Goal: Communication & Community: Answer question/provide support

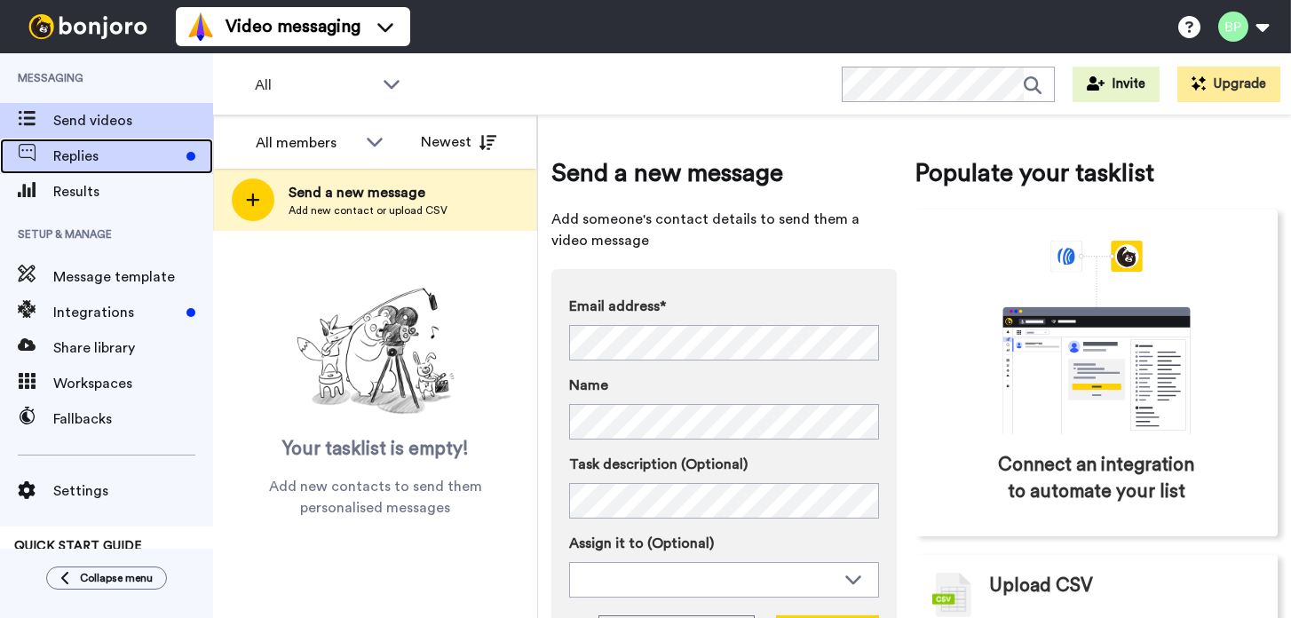
click at [92, 159] on span "Replies" at bounding box center [116, 156] width 126 height 21
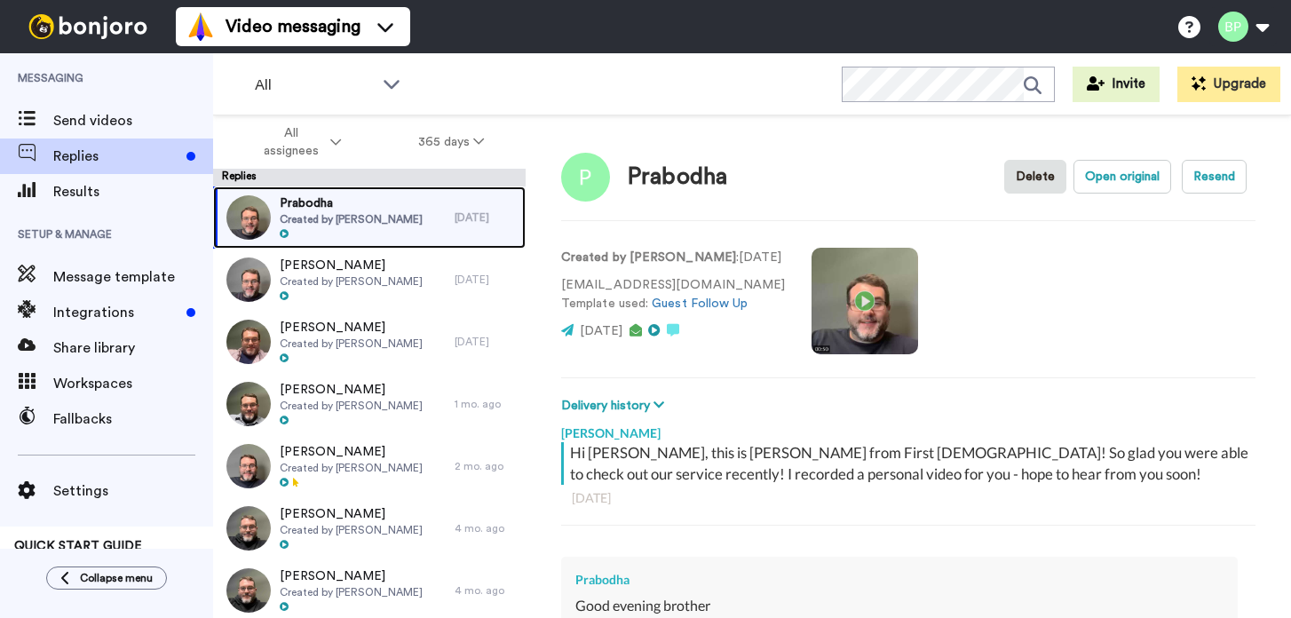
click at [362, 221] on span "Created by Brett Parker" at bounding box center [351, 219] width 143 height 14
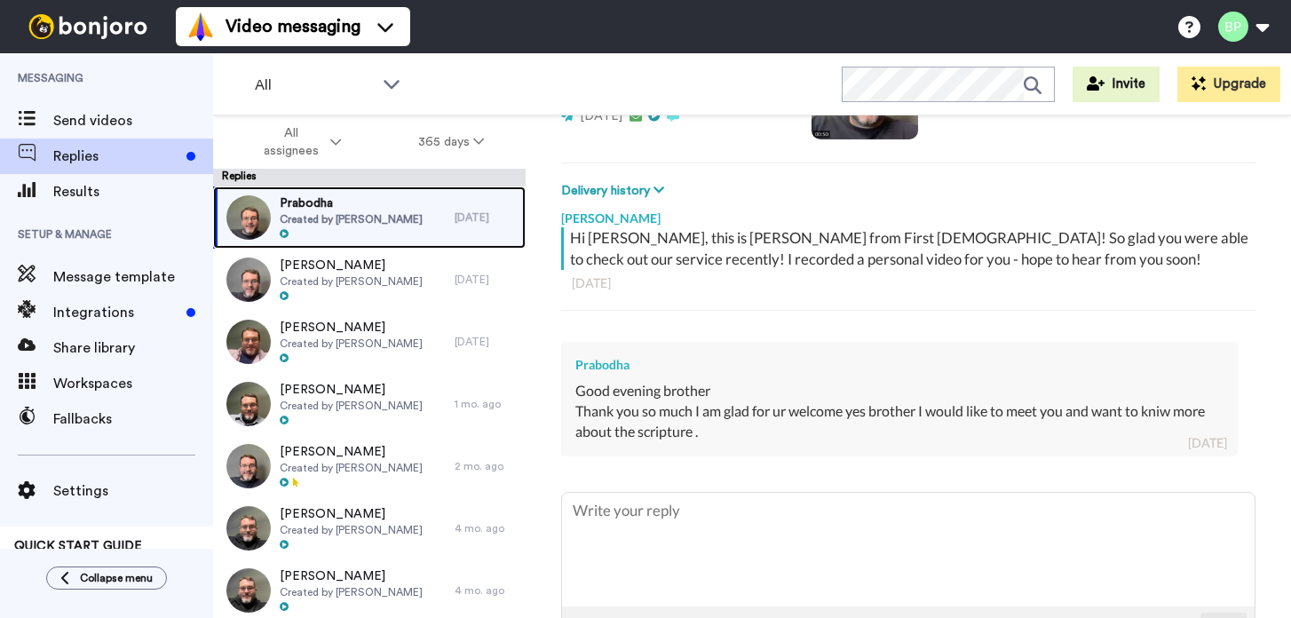
scroll to position [277, 0]
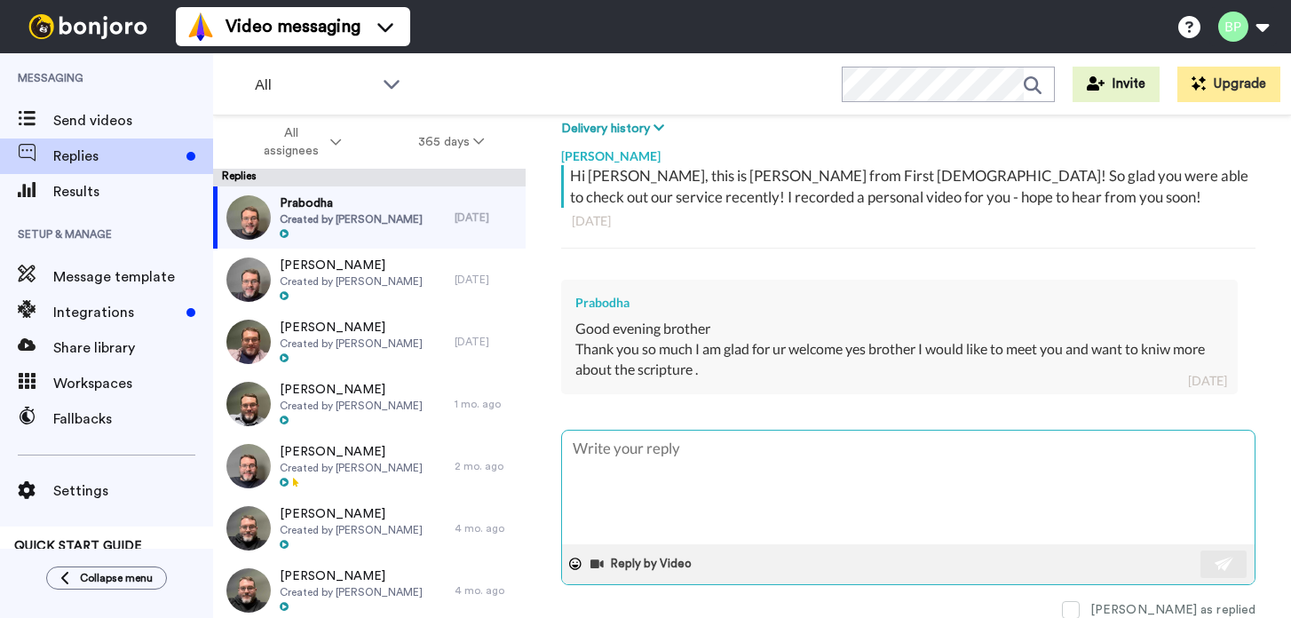
click at [714, 466] on textarea at bounding box center [908, 487] width 692 height 114
type textarea "x"
type textarea "W"
type textarea "x"
type textarea "Wi"
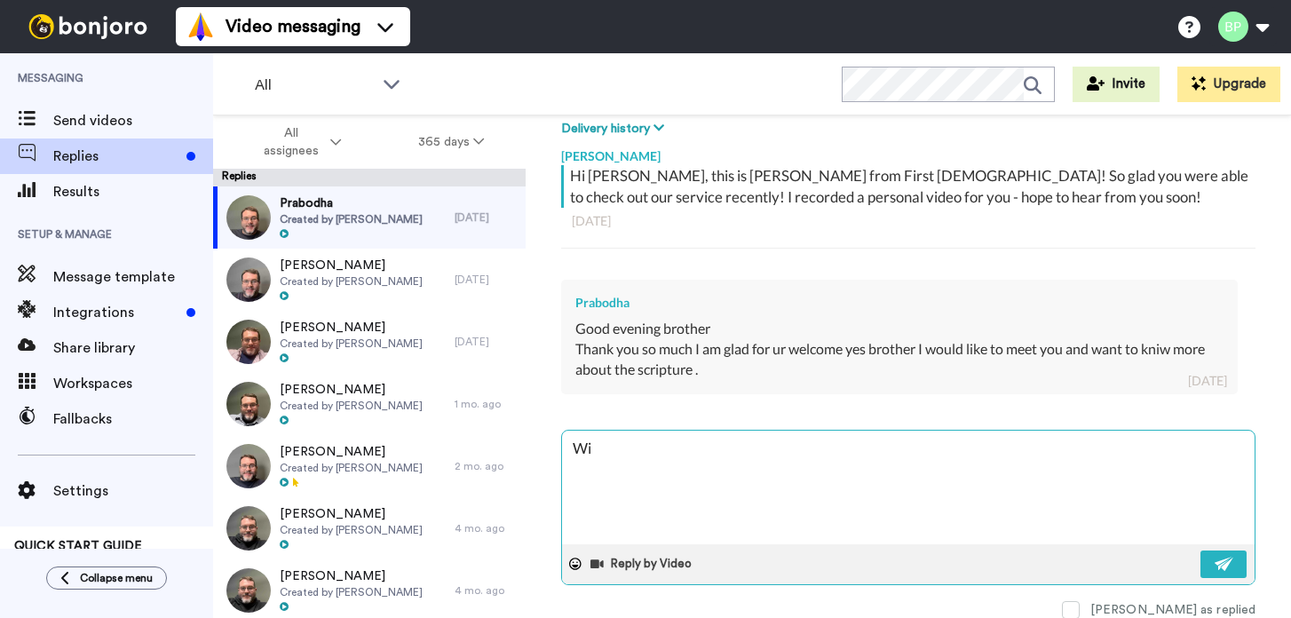
type textarea "x"
type textarea "Wil"
type textarea "x"
type textarea "Will"
type textarea "x"
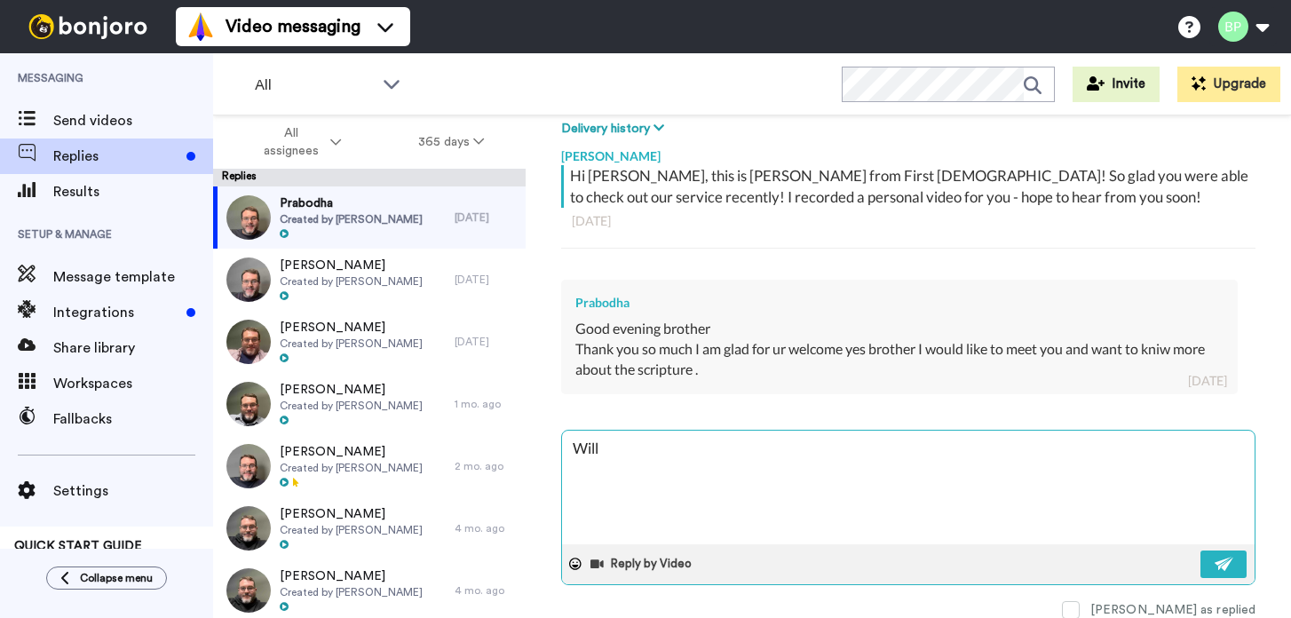
type textarea "Will l"
type textarea "x"
type textarea "Will lo"
type textarea "x"
type textarea "Will loo"
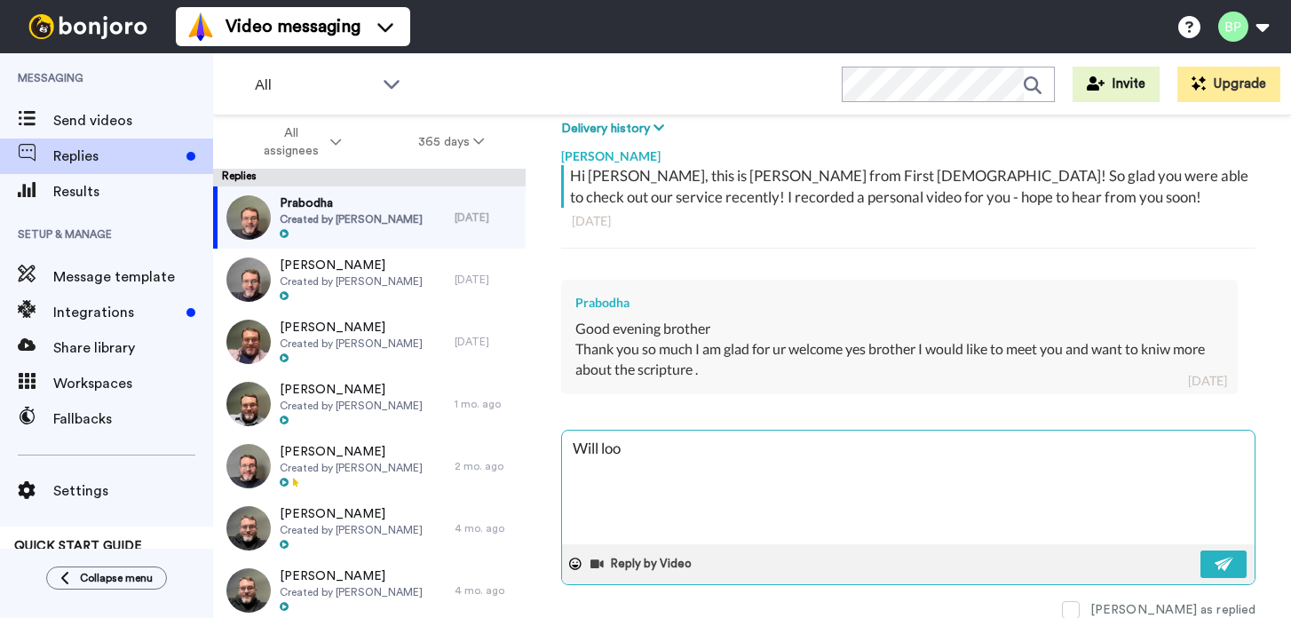
type textarea "x"
type textarea "Will look"
type textarea "x"
type textarea "Will look f"
type textarea "x"
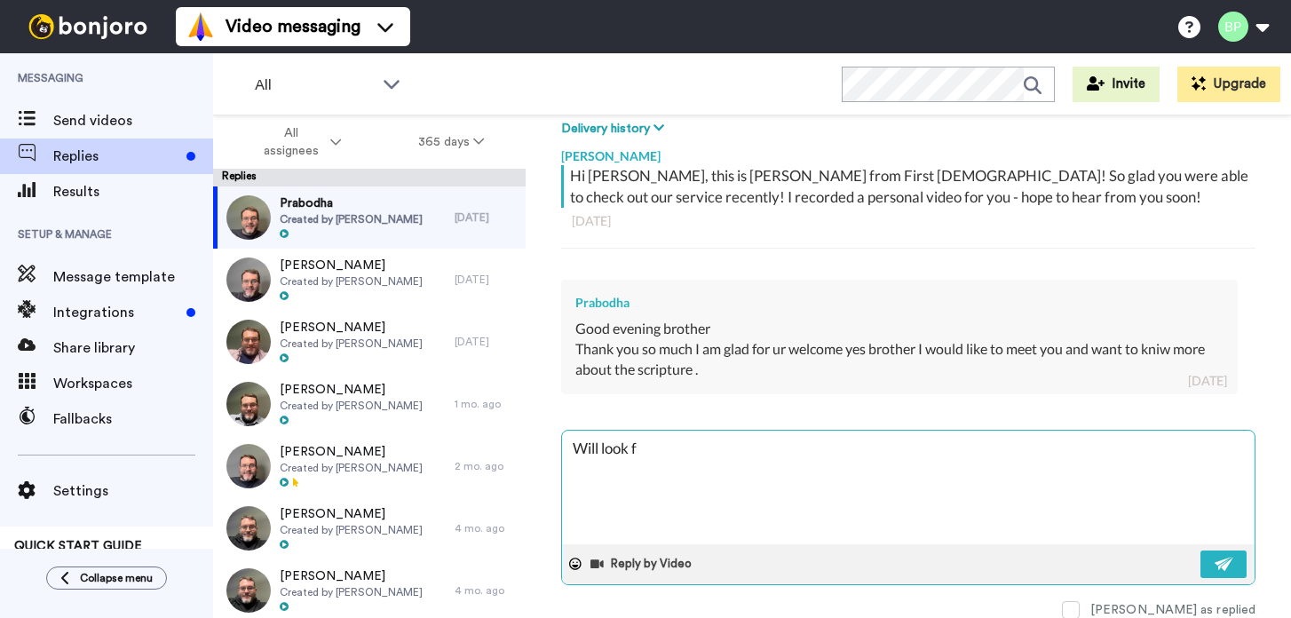
type textarea "Will look fo"
type textarea "x"
type textarea "Will look for"
type textarea "x"
type textarea "Will look for"
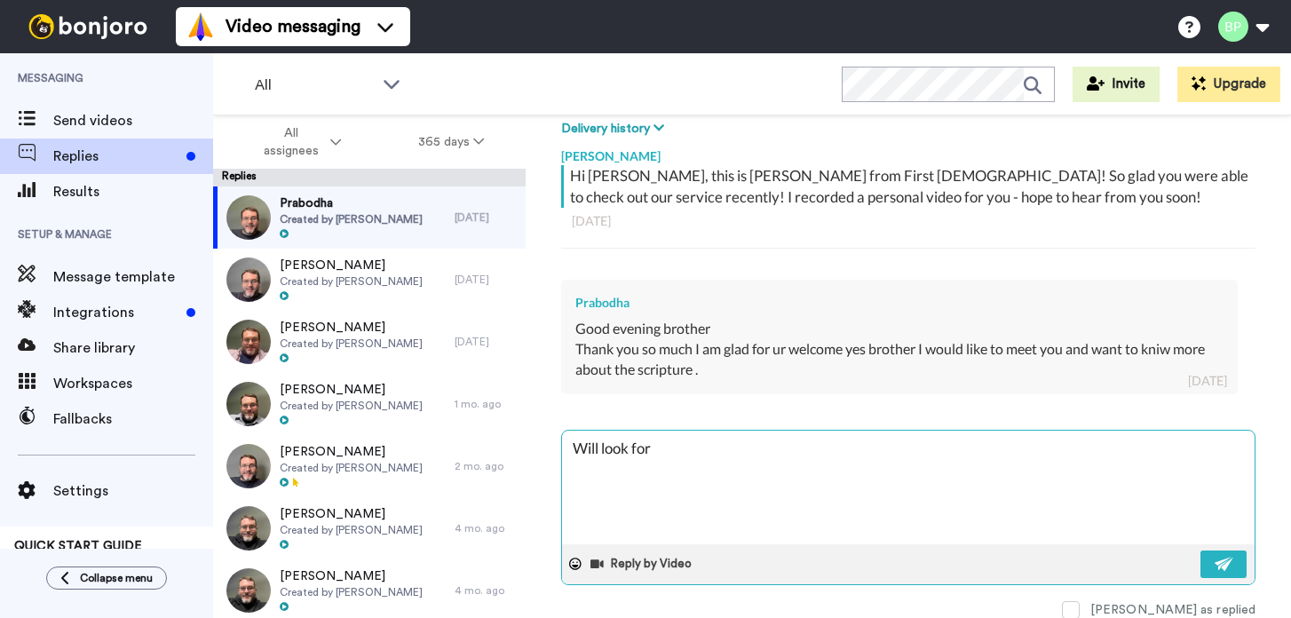
type textarea "x"
type textarea "Will look for y"
type textarea "x"
type textarea "Will look for yo"
type textarea "x"
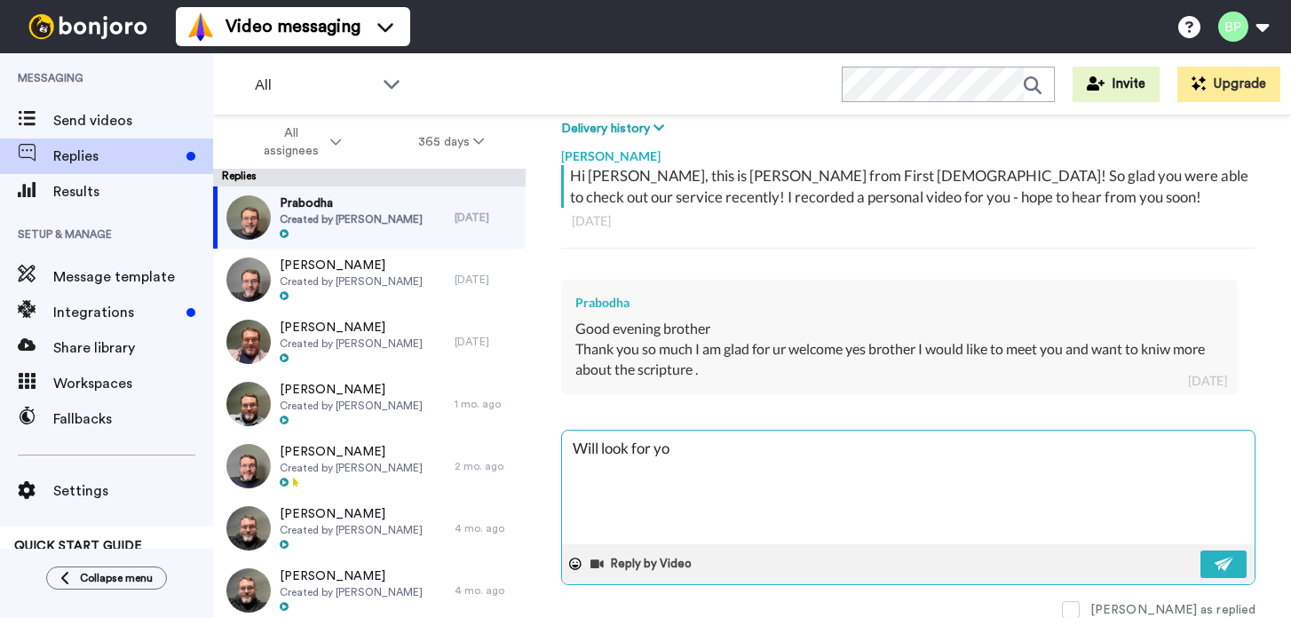
type textarea "Will look for you"
type textarea "x"
type textarea "Will look for you"
type textarea "x"
type textarea "Will look for you o"
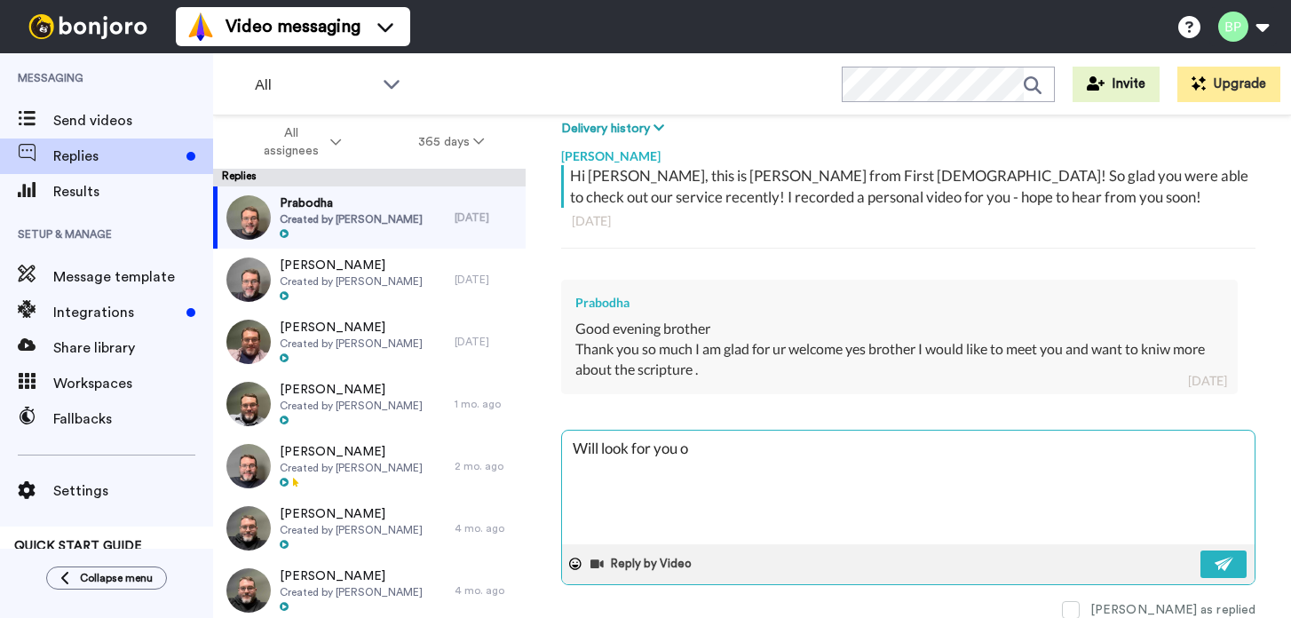
type textarea "x"
type textarea "Will look for you on"
type textarea "x"
type textarea "Will look for you on"
type textarea "x"
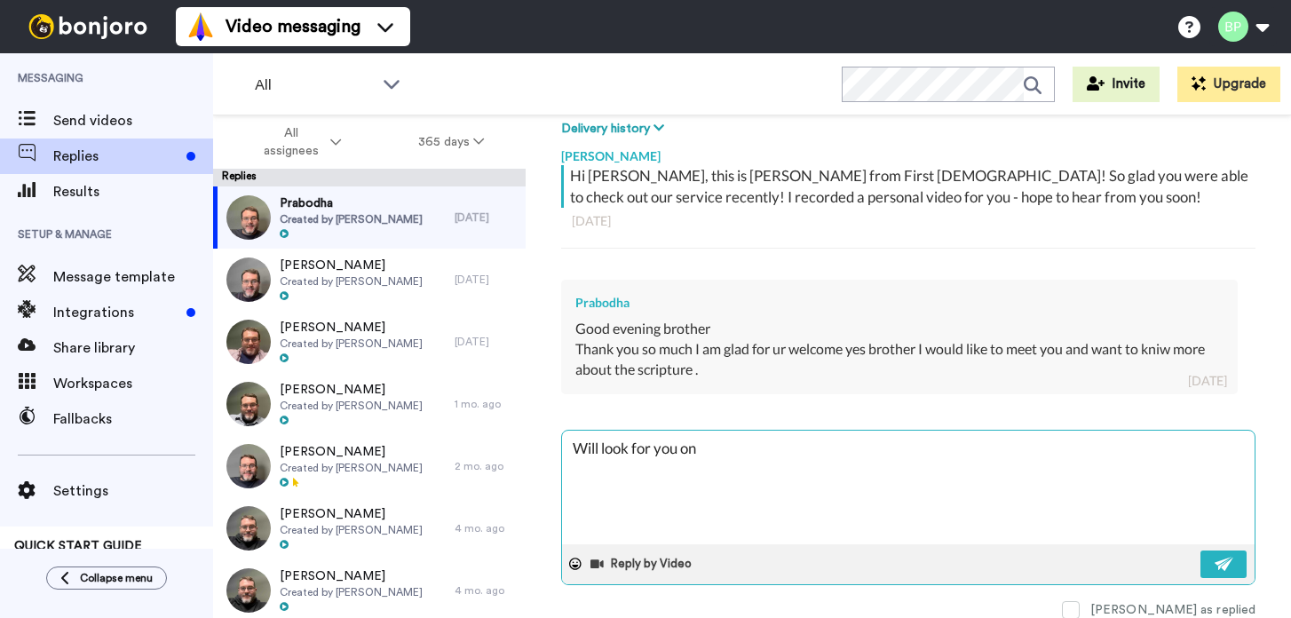
type textarea "Will look for you on a"
type textarea "x"
type textarea "Will look for you on a"
type textarea "x"
type textarea "Will look for you on a"
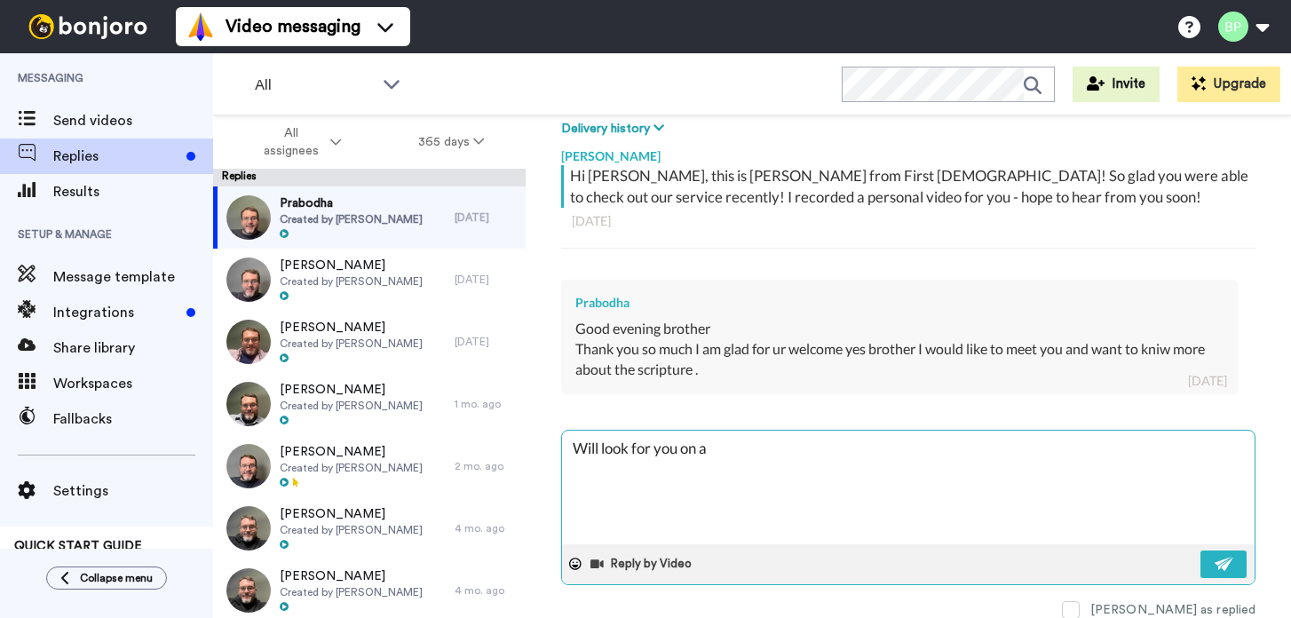
type textarea "x"
type textarea "Will look for you on"
type textarea "x"
type textarea "Will look for you on a"
type textarea "x"
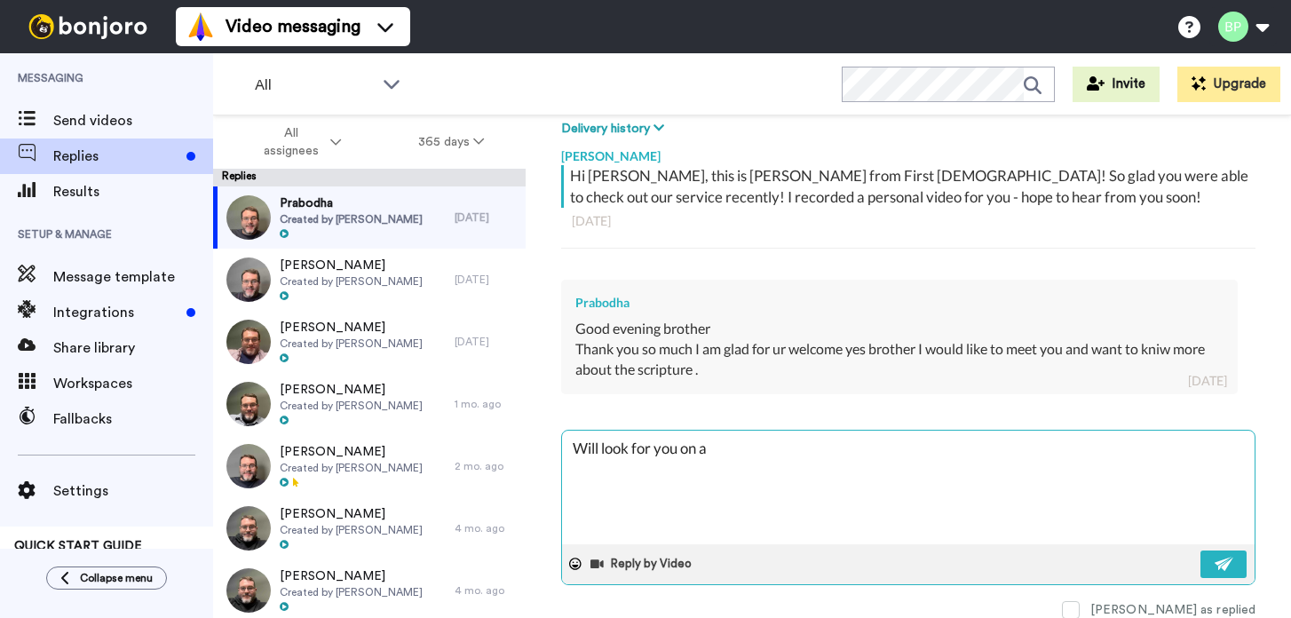
type textarea "Will look for you on a"
type textarea "x"
type textarea "Will look for you on a S"
type textarea "x"
type textarea "Will look for you on a Su"
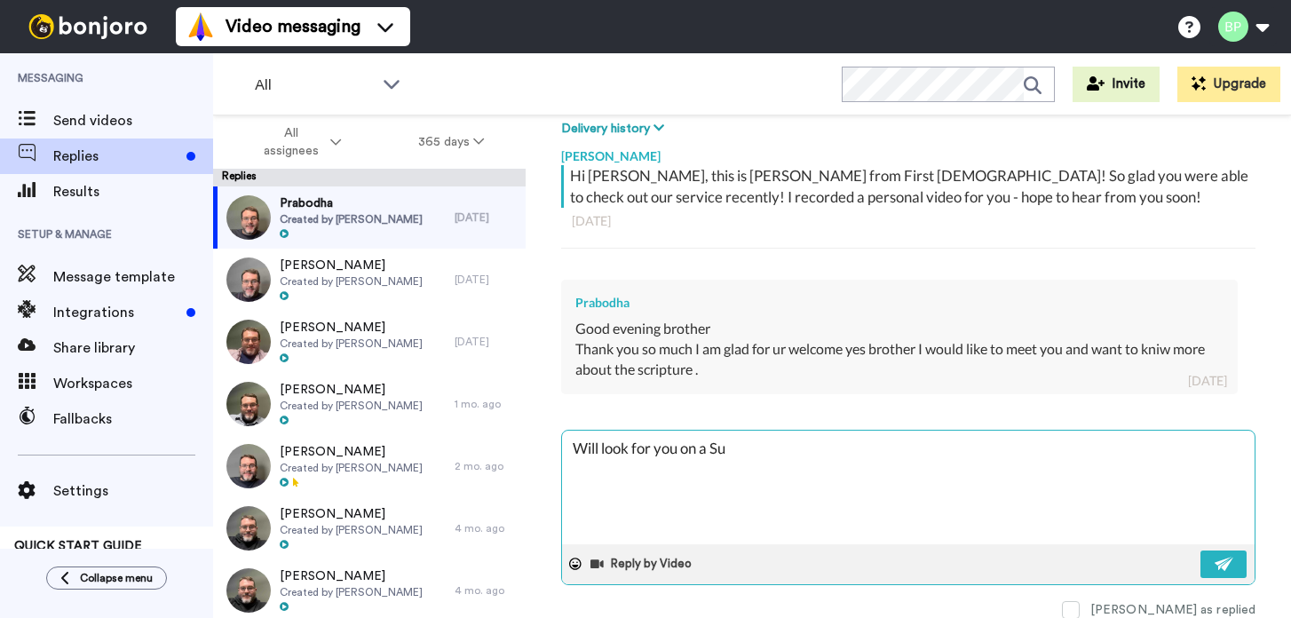
type textarea "x"
type textarea "Will look for you on a Sun"
type textarea "x"
type textarea "Will look for you on a Sund"
type textarea "x"
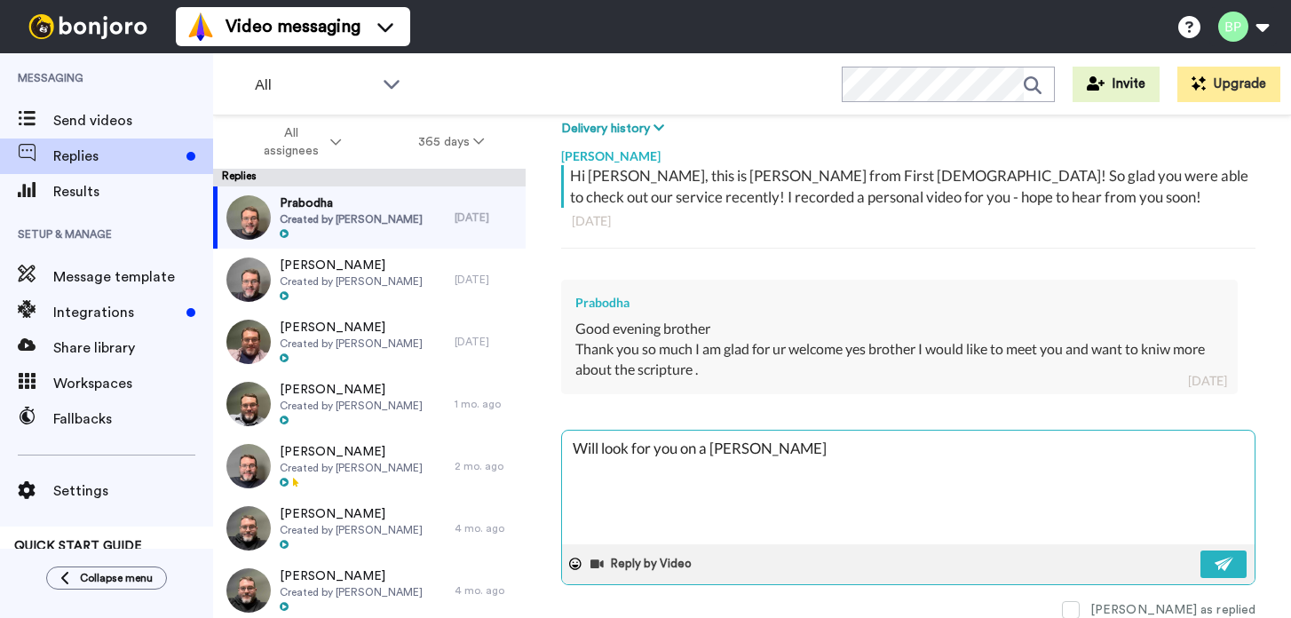
type textarea "Will look for you on a Sunda"
type textarea "x"
type textarea "Will look for you on a Sunday"
type textarea "x"
type textarea "Will look for you on a Sunday!"
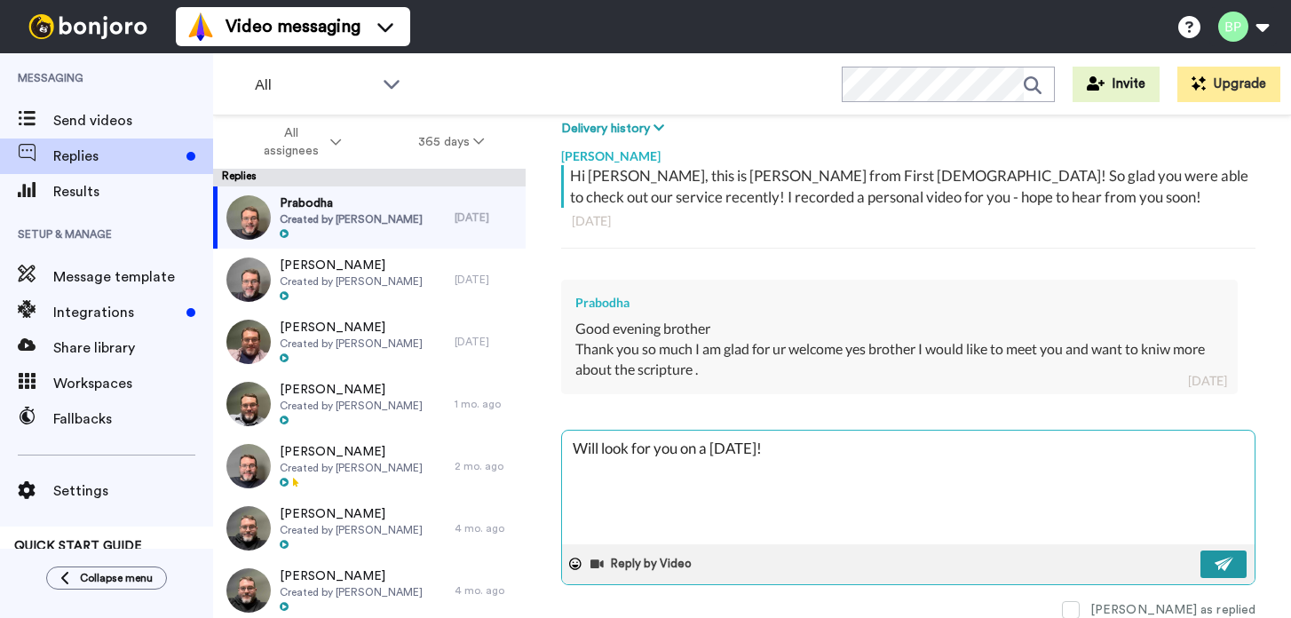
click at [1235, 557] on button at bounding box center [1223, 564] width 46 height 28
type textarea "x"
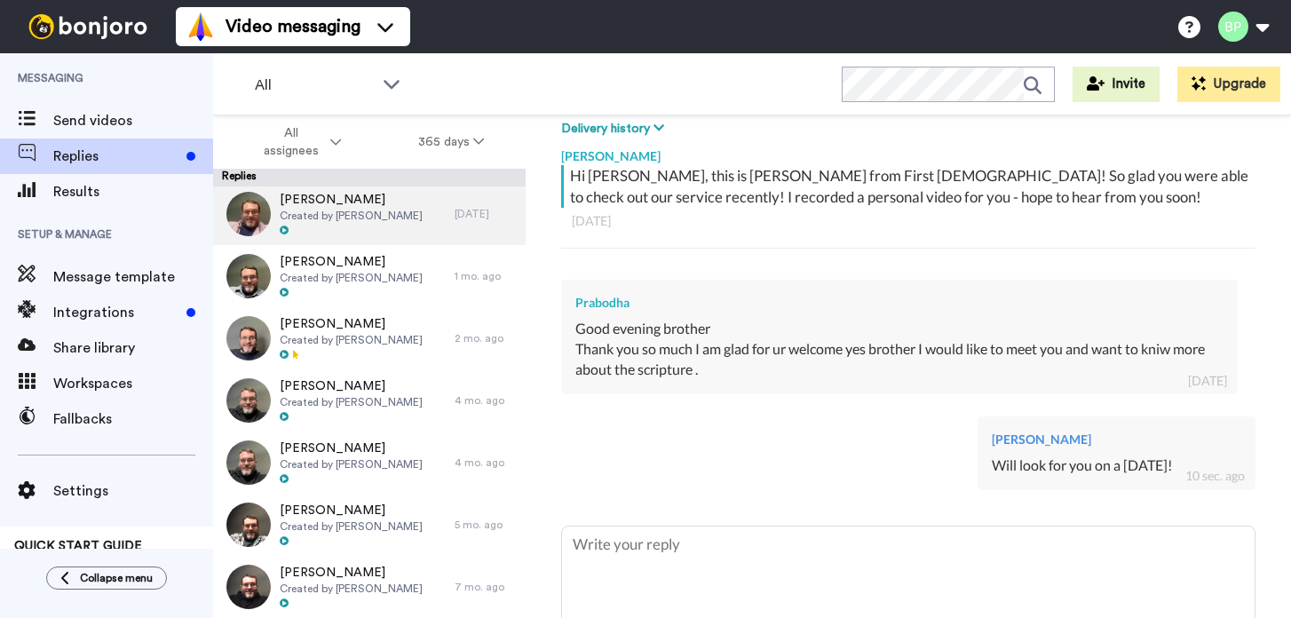
scroll to position [0, 0]
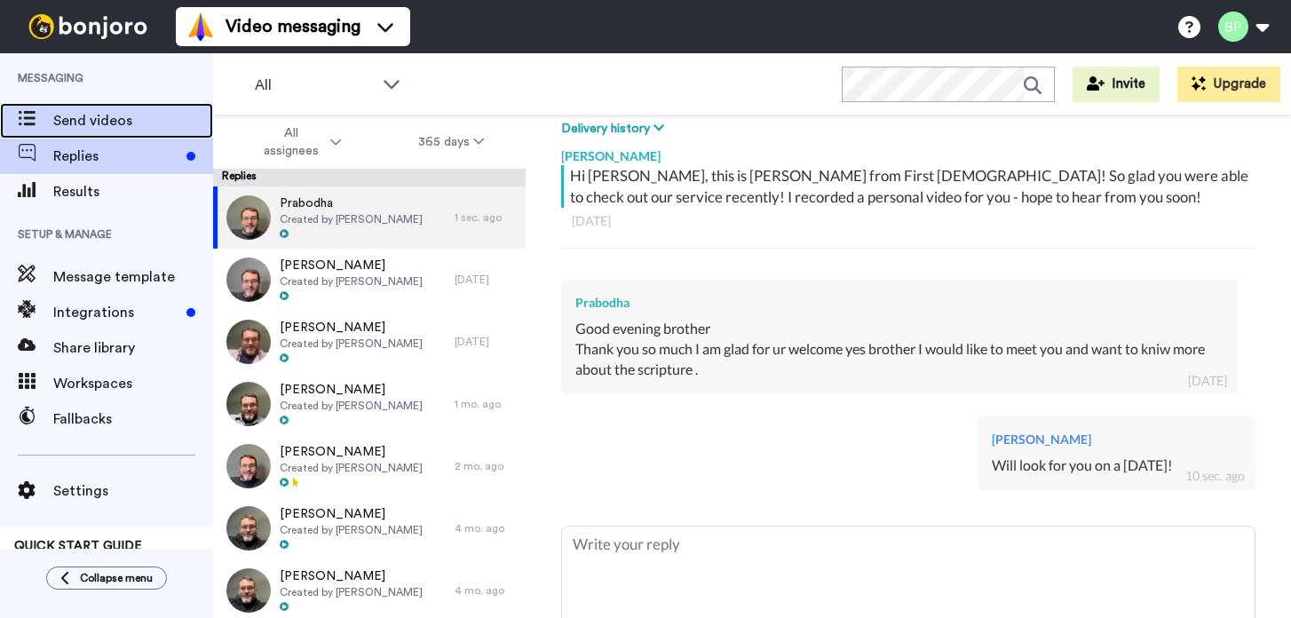
click at [90, 112] on span "Send videos" at bounding box center [133, 120] width 160 height 21
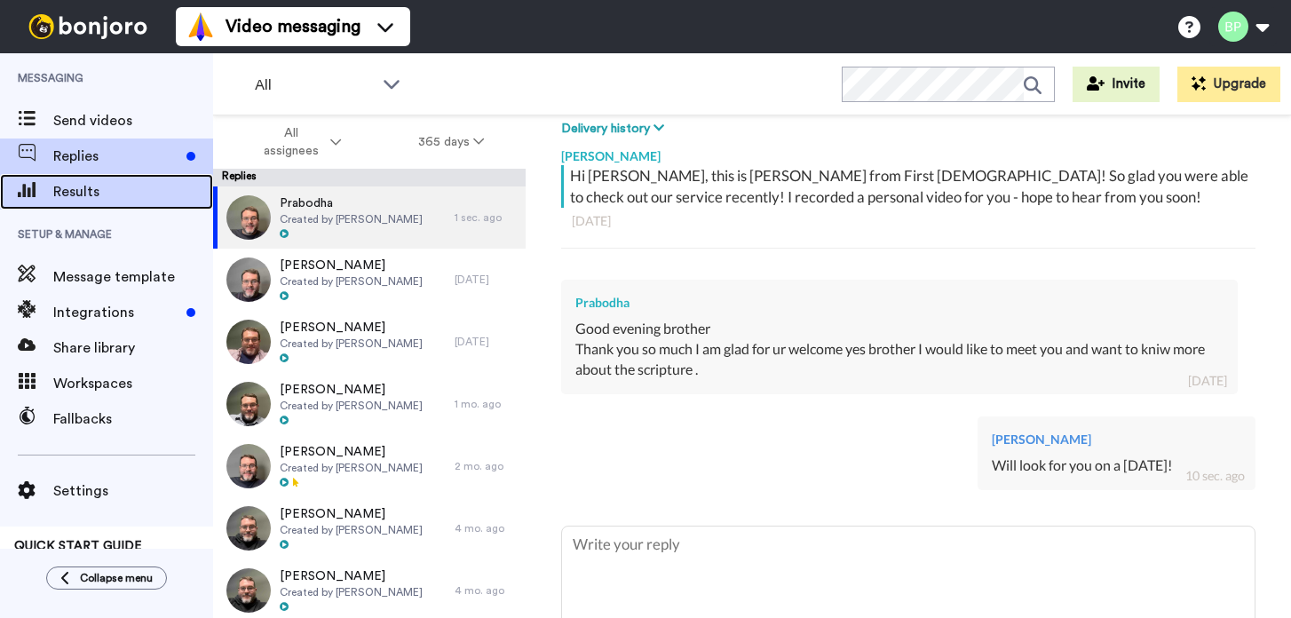
click at [81, 193] on span "Results" at bounding box center [133, 191] width 160 height 21
type textarea "x"
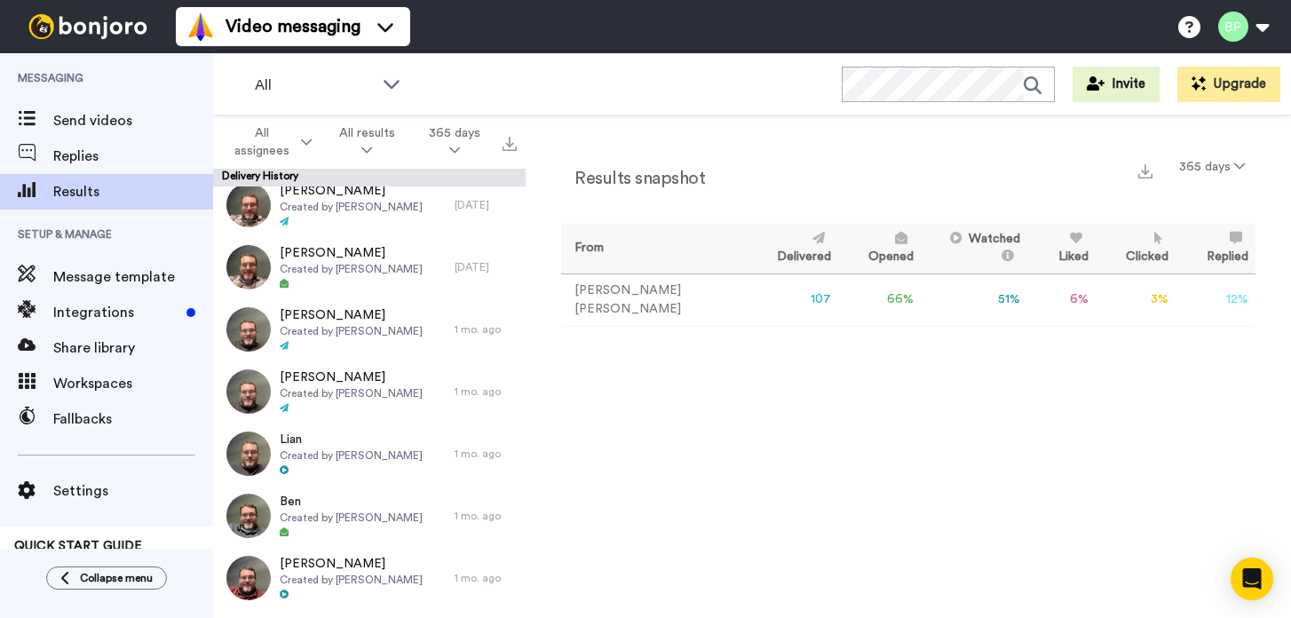
scroll to position [579, 0]
